Goal: Task Accomplishment & Management: Manage account settings

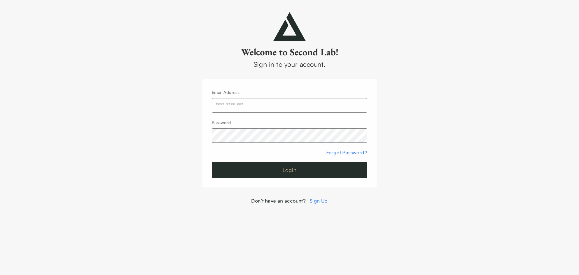
type input "**********"
click at [301, 171] on button "Login" at bounding box center [290, 170] width 156 height 16
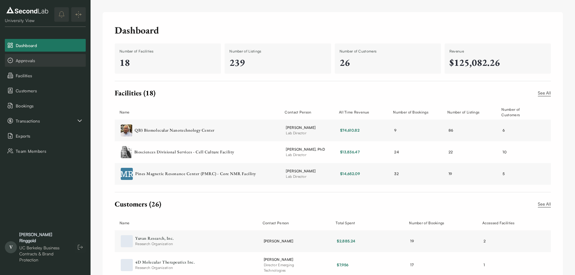
click at [43, 65] on button "Approvals" at bounding box center [45, 60] width 81 height 13
